Goal: Task Accomplishment & Management: Complete application form

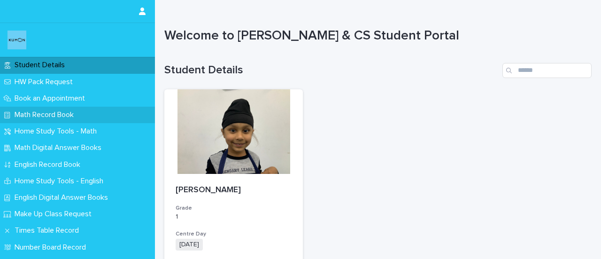
click at [37, 114] on p "Math Record Book" at bounding box center [46, 114] width 70 height 9
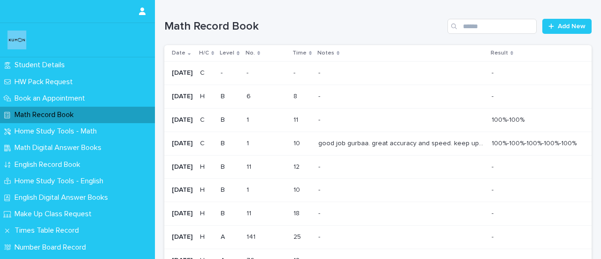
click at [427, 144] on p "good job gurbaa. great accuracy and speed. keep up the good work" at bounding box center [402, 142] width 168 height 10
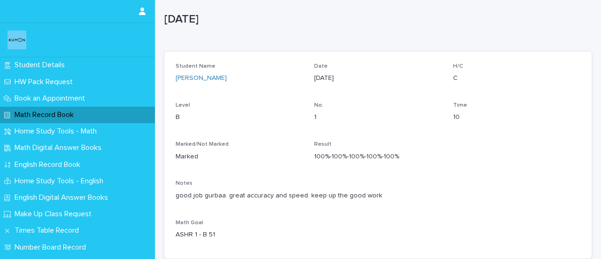
scroll to position [18, 0]
click at [121, 114] on div "Math Record Book" at bounding box center [77, 115] width 155 height 16
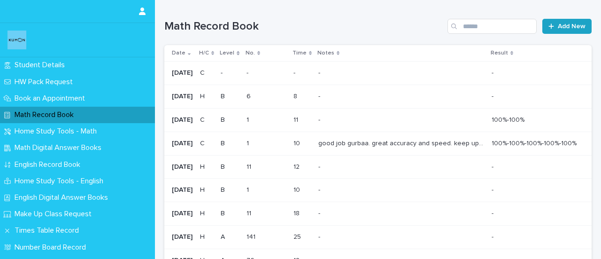
click at [560, 26] on span "Add New" at bounding box center [571, 26] width 28 height 7
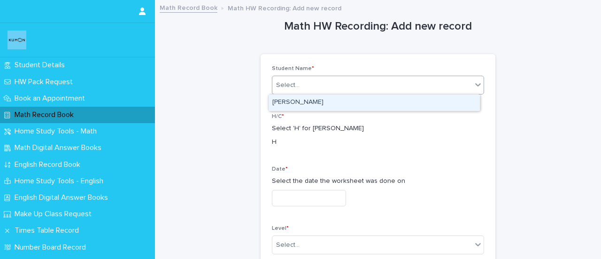
click at [330, 84] on div "Select..." at bounding box center [371, 84] width 199 height 15
click at [321, 102] on div "[PERSON_NAME]" at bounding box center [373, 102] width 211 height 16
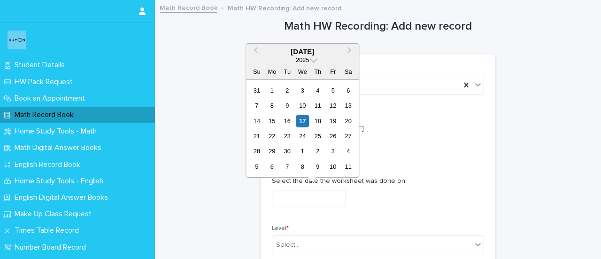
click at [308, 195] on input "text" at bounding box center [309, 198] width 74 height 16
click at [271, 122] on div "15" at bounding box center [272, 120] width 13 height 13
type input "**********"
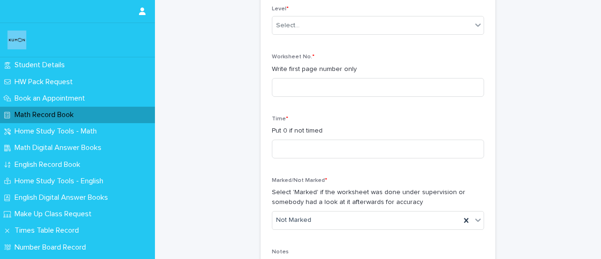
scroll to position [225, 0]
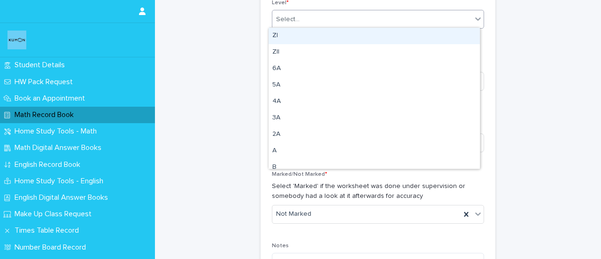
click at [300, 21] on div "Select..." at bounding box center [371, 19] width 199 height 15
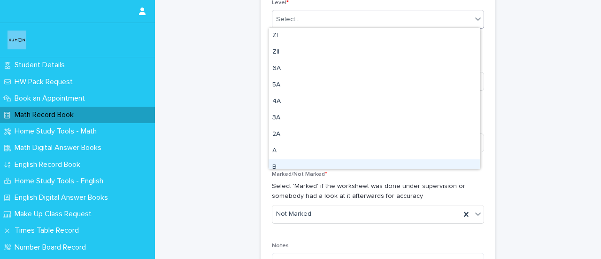
click at [280, 166] on div "B" at bounding box center [373, 167] width 211 height 16
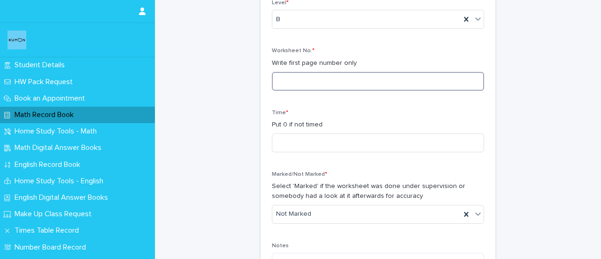
click at [304, 86] on input at bounding box center [378, 81] width 212 height 19
type input "**"
click at [297, 137] on input at bounding box center [378, 142] width 212 height 19
type input "**"
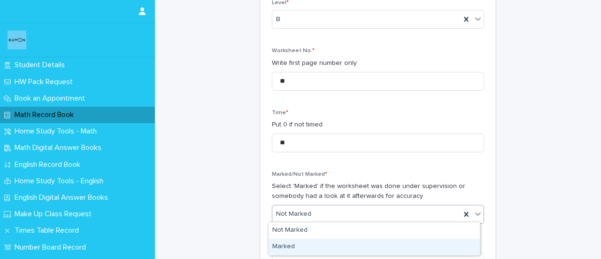
click at [288, 245] on div "Marked" at bounding box center [373, 246] width 211 height 16
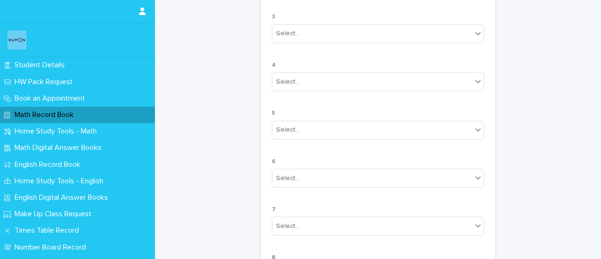
scroll to position [916, 0]
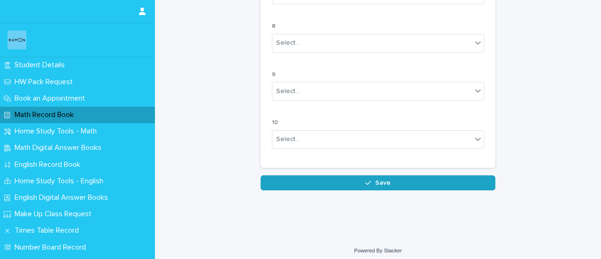
click at [378, 183] on button "Save" at bounding box center [377, 182] width 235 height 15
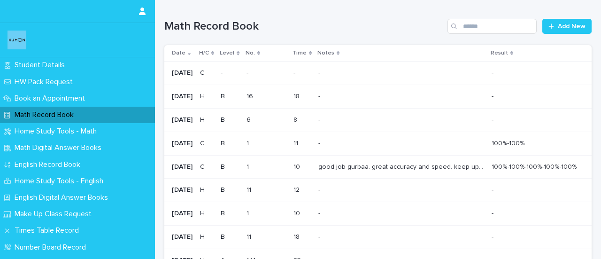
click at [115, 117] on div "Math Record Book" at bounding box center [77, 115] width 155 height 16
click at [559, 29] on span "Add New" at bounding box center [571, 26] width 28 height 7
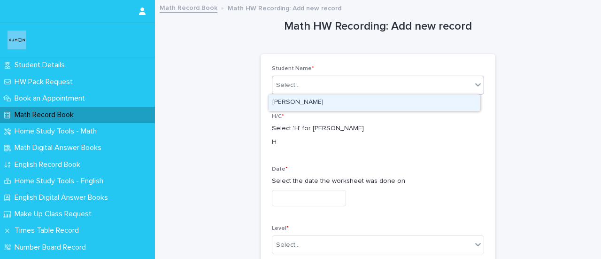
click at [319, 85] on div "Select..." at bounding box center [371, 84] width 199 height 15
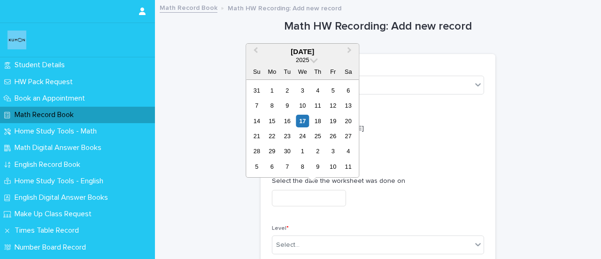
click at [310, 198] on input "text" at bounding box center [309, 198] width 74 height 16
click at [286, 119] on div "16" at bounding box center [287, 120] width 13 height 13
type input "**********"
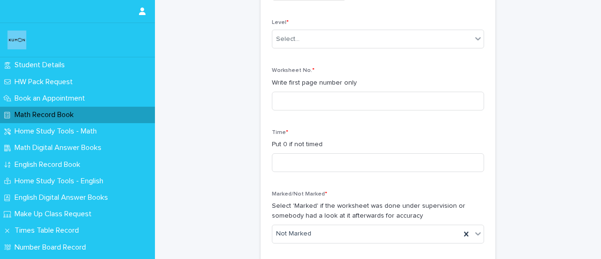
scroll to position [207, 0]
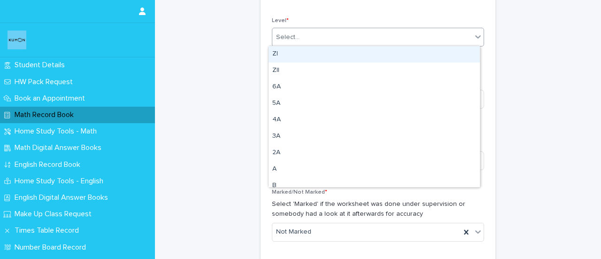
click at [360, 43] on div "Select..." at bounding box center [371, 37] width 199 height 15
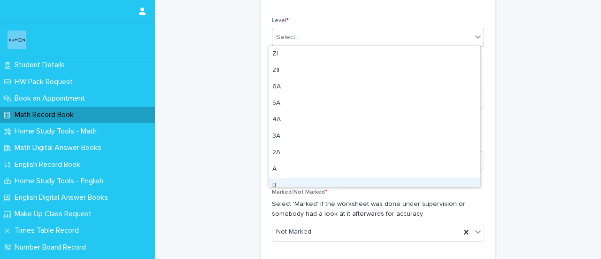
click at [281, 185] on div "B" at bounding box center [373, 185] width 211 height 16
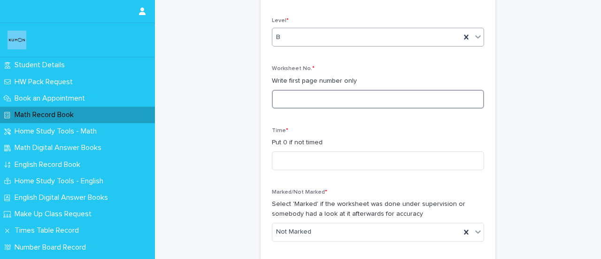
click at [299, 98] on input at bounding box center [378, 99] width 212 height 19
type input "**"
click at [288, 155] on input at bounding box center [378, 160] width 212 height 19
type input "**"
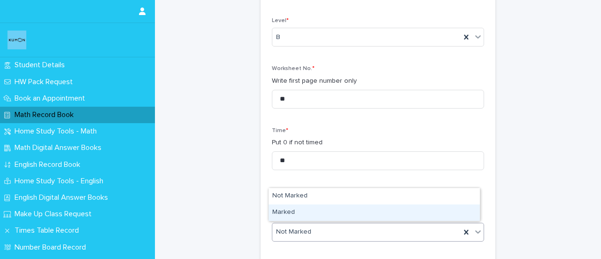
drag, startPoint x: 297, startPoint y: 233, endPoint x: 286, endPoint y: 221, distance: 16.9
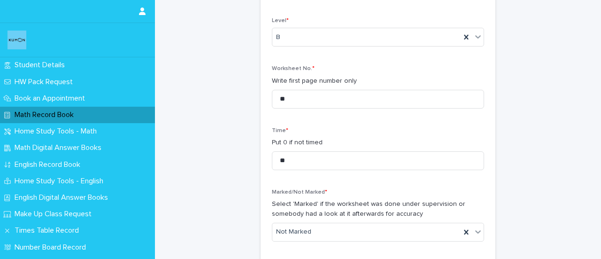
scroll to position [916, 0]
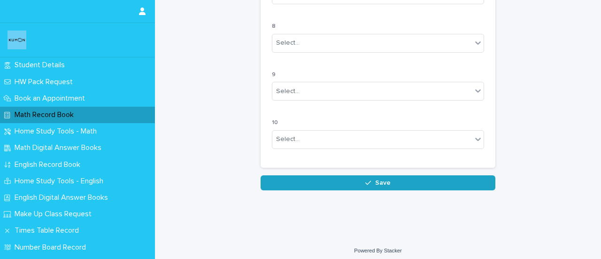
click at [394, 175] on button "Save" at bounding box center [377, 182] width 235 height 15
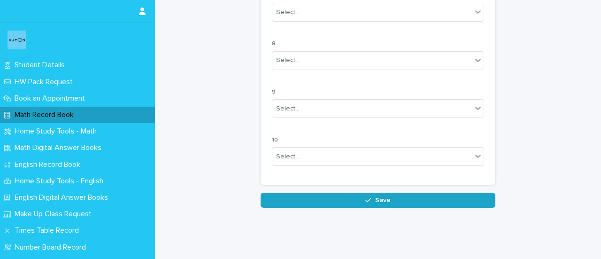
scroll to position [65, 0]
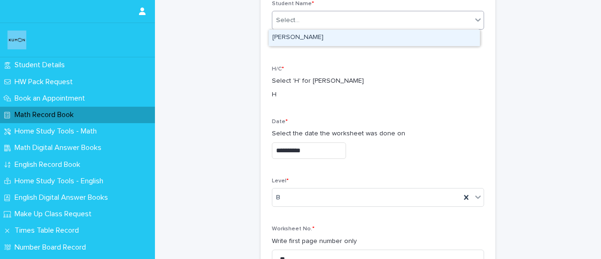
click at [297, 24] on div "Select..." at bounding box center [371, 20] width 199 height 15
click at [293, 39] on div "[PERSON_NAME]" at bounding box center [373, 38] width 211 height 16
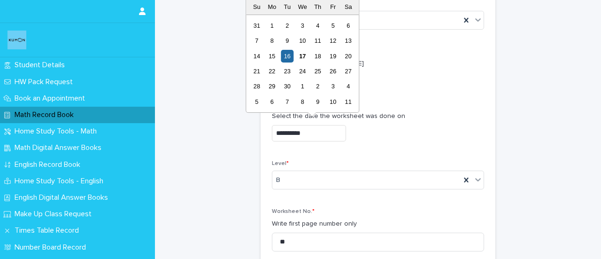
click at [305, 133] on input "**********" at bounding box center [309, 133] width 74 height 16
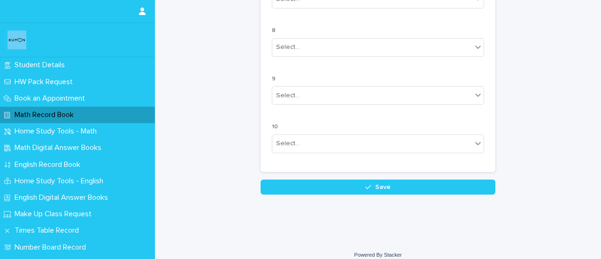
scroll to position [916, 0]
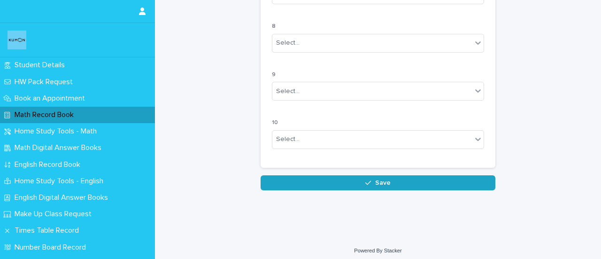
click at [399, 178] on button "Save" at bounding box center [377, 182] width 235 height 15
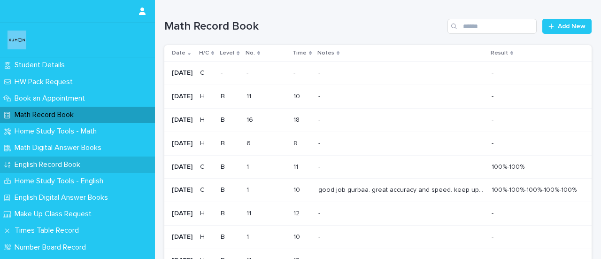
click at [39, 167] on p "English Record Book" at bounding box center [49, 164] width 77 height 9
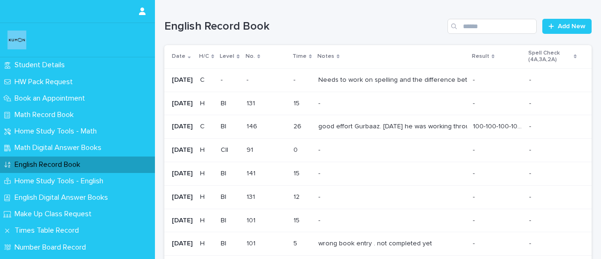
click at [385, 79] on div "Needs to work on spelling and the difference between plural and singular nouns" at bounding box center [391, 80] width 147 height 8
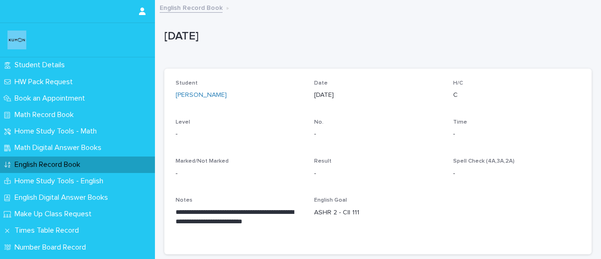
click at [59, 163] on p "English Record Book" at bounding box center [49, 164] width 77 height 9
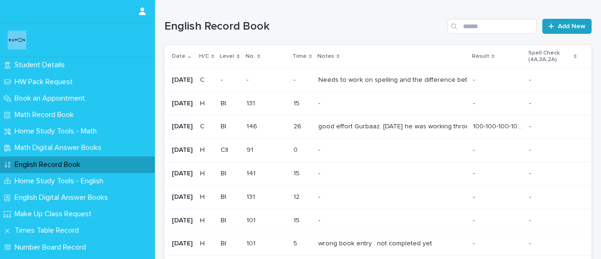
click at [567, 25] on span "Add New" at bounding box center [571, 26] width 28 height 7
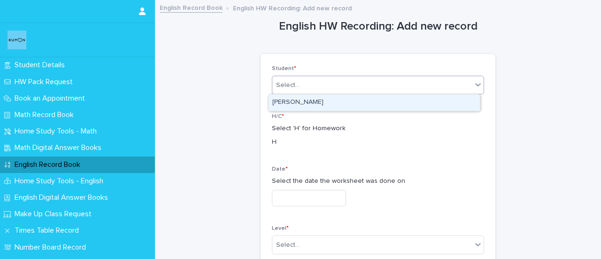
click at [288, 88] on div "Select..." at bounding box center [287, 85] width 23 height 10
click at [288, 96] on div "[PERSON_NAME]" at bounding box center [373, 102] width 211 height 16
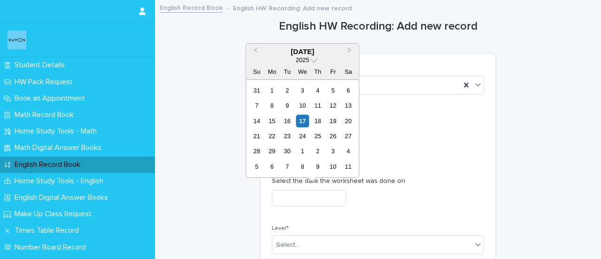
click at [315, 196] on input "text" at bounding box center [309, 198] width 74 height 16
click at [271, 121] on div "15" at bounding box center [272, 120] width 13 height 13
type input "**********"
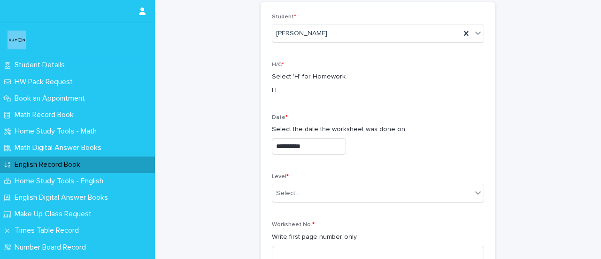
scroll to position [108, 0]
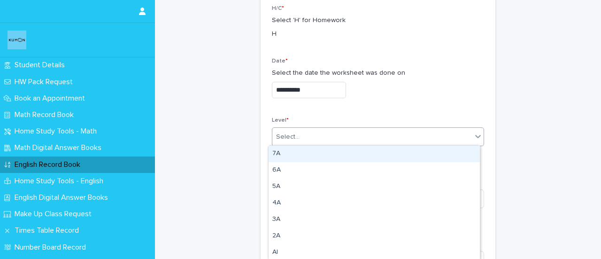
click at [291, 133] on div "Select..." at bounding box center [287, 137] width 23 height 10
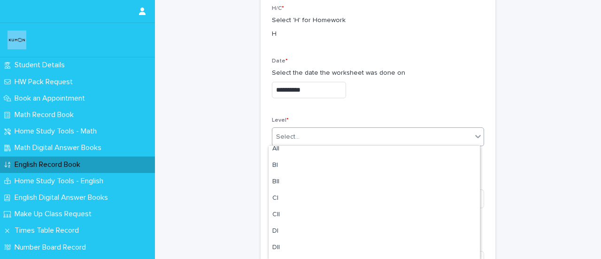
scroll to position [121, 0]
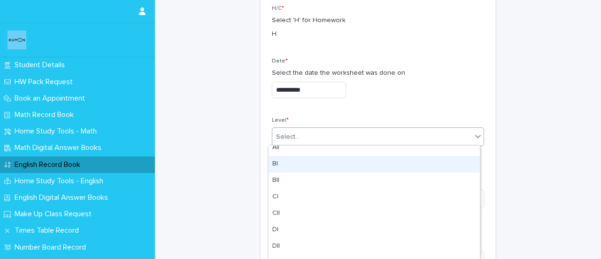
click at [278, 165] on div "BI" at bounding box center [373, 164] width 211 height 16
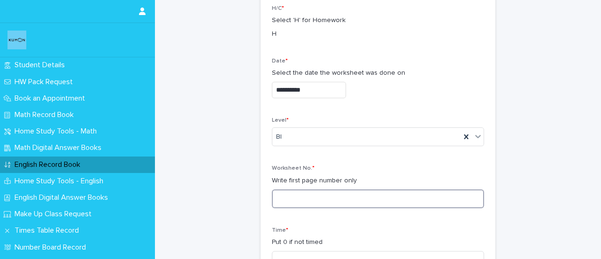
click at [311, 198] on input at bounding box center [378, 198] width 212 height 19
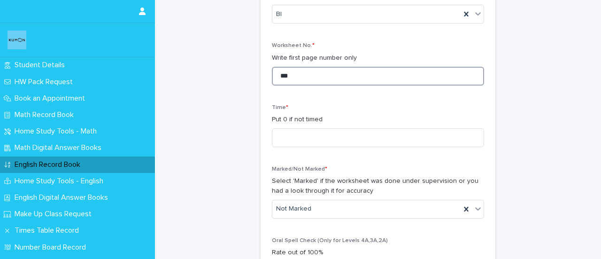
scroll to position [245, 0]
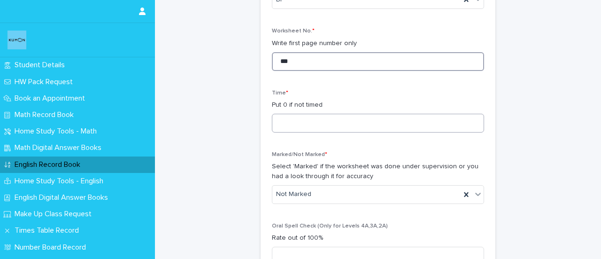
type input "***"
click at [326, 124] on input at bounding box center [378, 123] width 212 height 19
type input "*"
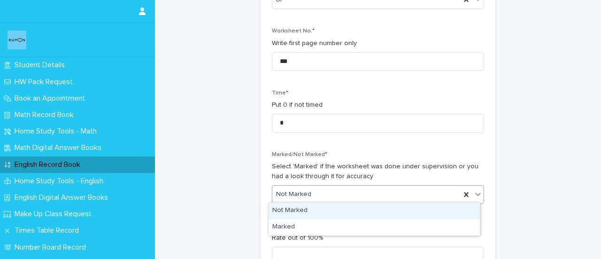
click at [312, 192] on input "text" at bounding box center [312, 194] width 1 height 8
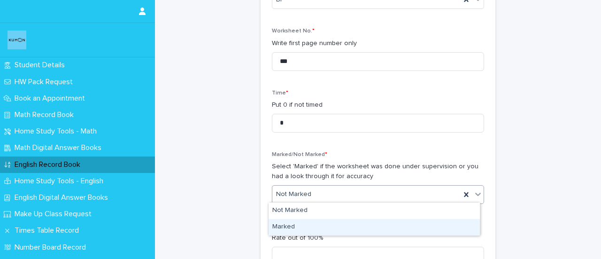
click at [279, 229] on div "Marked" at bounding box center [373, 227] width 211 height 16
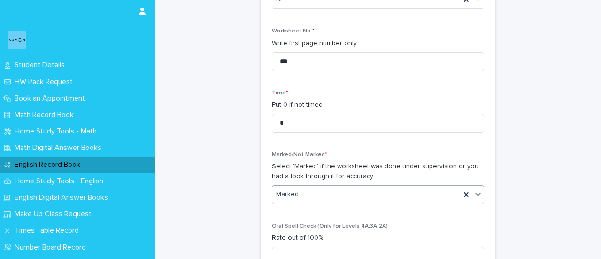
scroll to position [1014, 0]
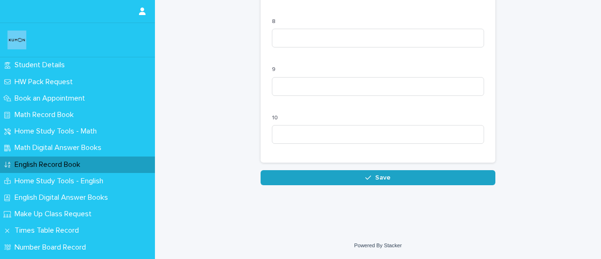
click at [406, 179] on button "Save" at bounding box center [377, 177] width 235 height 15
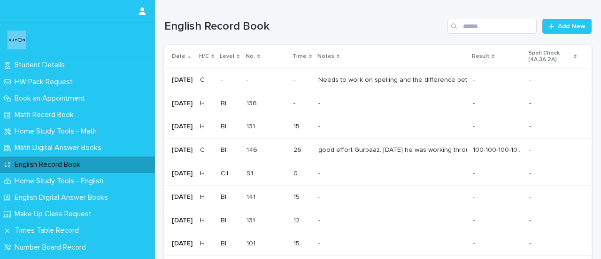
click at [87, 167] on p "English Record Book" at bounding box center [49, 164] width 77 height 9
click at [558, 30] on link "Add New" at bounding box center [566, 26] width 49 height 15
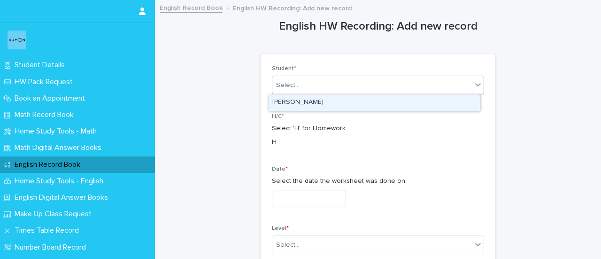
click at [282, 89] on div "Select..." at bounding box center [287, 85] width 23 height 10
click at [283, 98] on div "[PERSON_NAME]" at bounding box center [373, 102] width 211 height 16
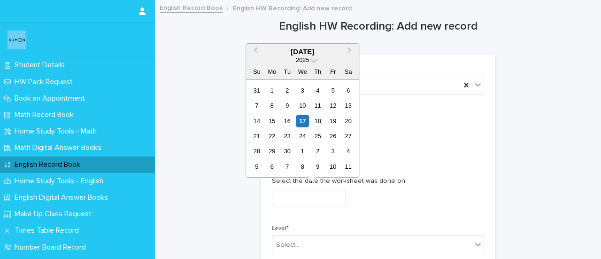
click at [282, 195] on input "text" at bounding box center [309, 198] width 74 height 16
click at [290, 122] on div "16" at bounding box center [287, 120] width 13 height 13
type input "**********"
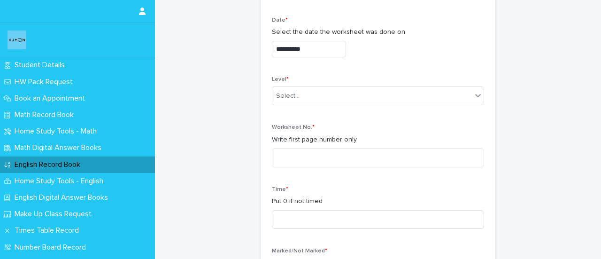
scroll to position [162, 0]
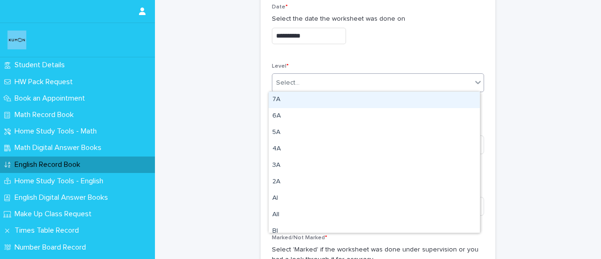
click at [348, 79] on div "Select..." at bounding box center [371, 82] width 199 height 15
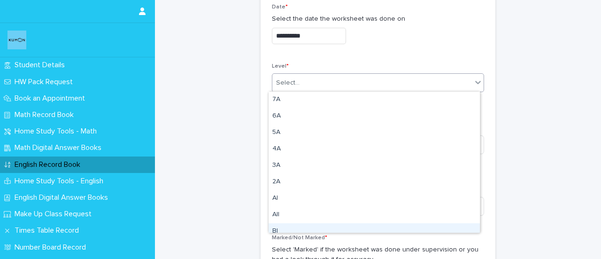
click at [279, 228] on div "BI" at bounding box center [373, 231] width 211 height 16
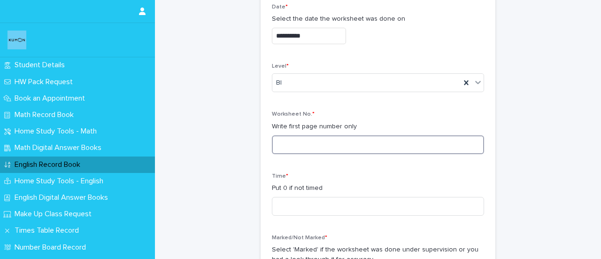
click at [309, 141] on input at bounding box center [378, 144] width 212 height 19
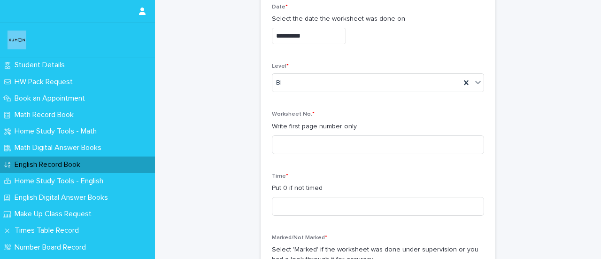
click at [60, 166] on p "English Record Book" at bounding box center [49, 164] width 77 height 9
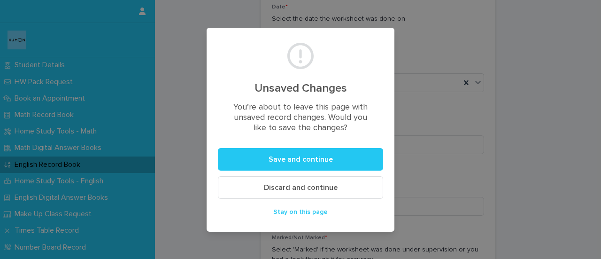
click at [312, 186] on span "Discard and continue" at bounding box center [301, 187] width 74 height 8
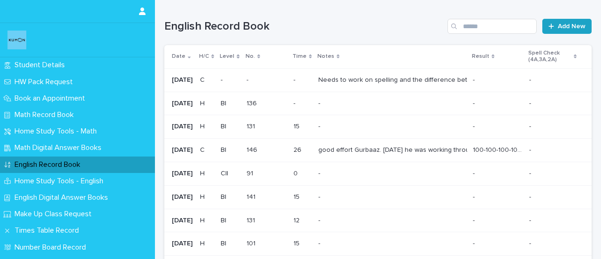
click at [564, 29] on span "Add New" at bounding box center [571, 26] width 28 height 7
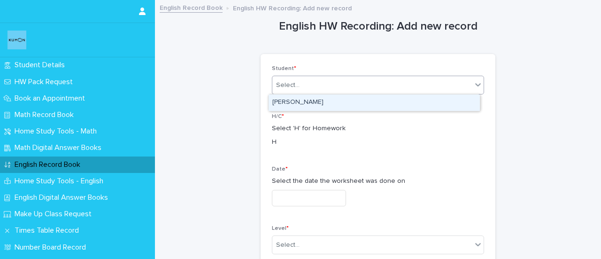
click at [346, 82] on div "Select..." at bounding box center [371, 84] width 199 height 15
click at [311, 99] on div "[PERSON_NAME]" at bounding box center [373, 102] width 211 height 16
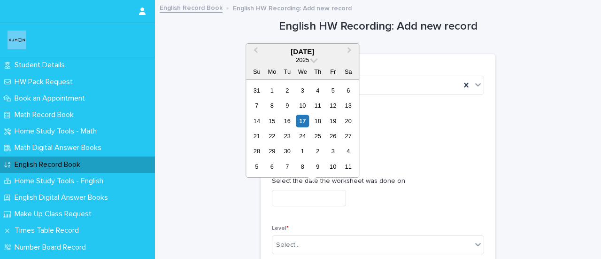
click at [326, 200] on input "text" at bounding box center [309, 198] width 74 height 16
click at [284, 119] on div "16" at bounding box center [287, 120] width 13 height 13
type input "**********"
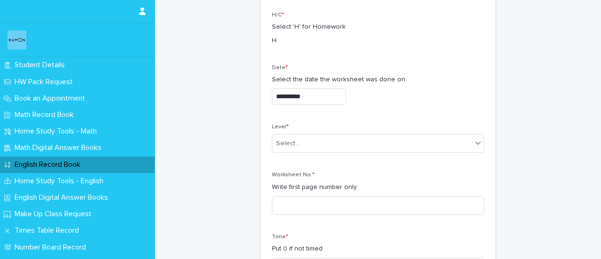
scroll to position [144, 0]
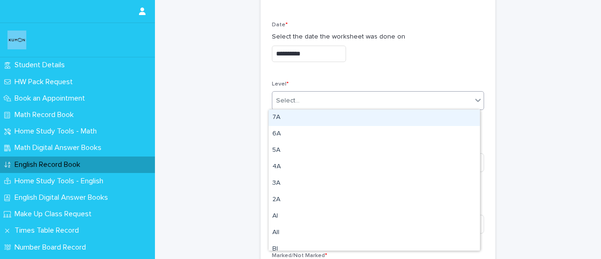
click at [332, 99] on div "Select..." at bounding box center [371, 100] width 199 height 15
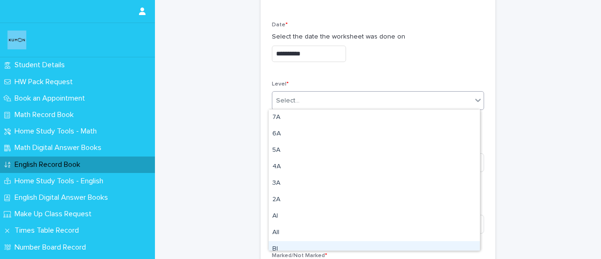
click at [279, 245] on div "BI" at bounding box center [373, 249] width 211 height 16
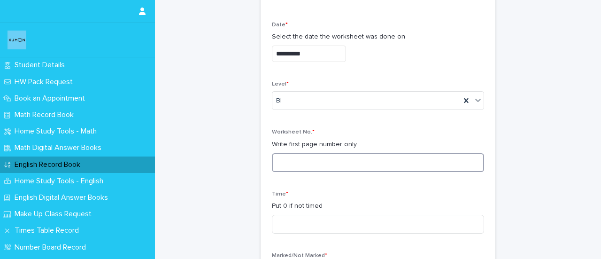
click at [294, 155] on input at bounding box center [378, 162] width 212 height 19
type input "***"
click at [313, 226] on input at bounding box center [378, 223] width 212 height 19
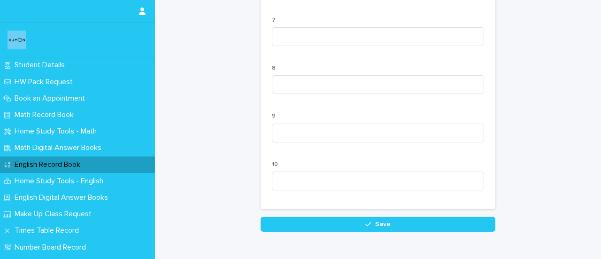
scroll to position [1014, 0]
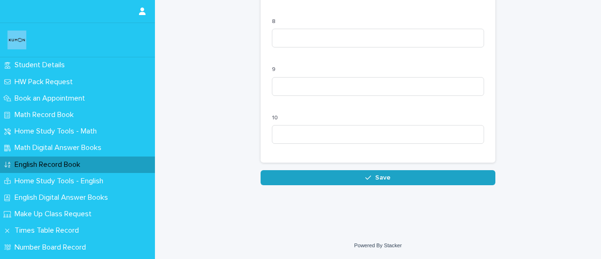
type input "*"
click at [388, 182] on button "Save" at bounding box center [377, 177] width 235 height 15
